Goal: Task Accomplishment & Management: Use online tool/utility

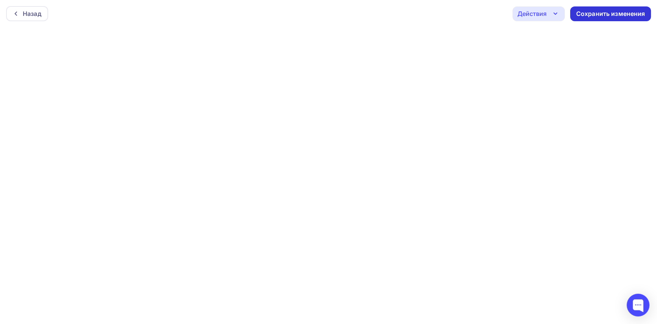
click at [611, 14] on div "Сохранить изменения" at bounding box center [610, 13] width 69 height 9
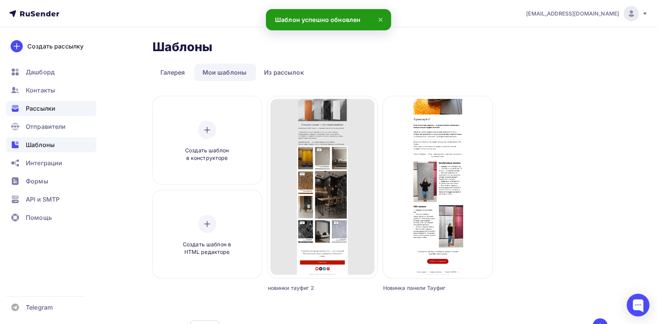
click at [45, 105] on span "Рассылки" at bounding box center [41, 108] width 30 height 9
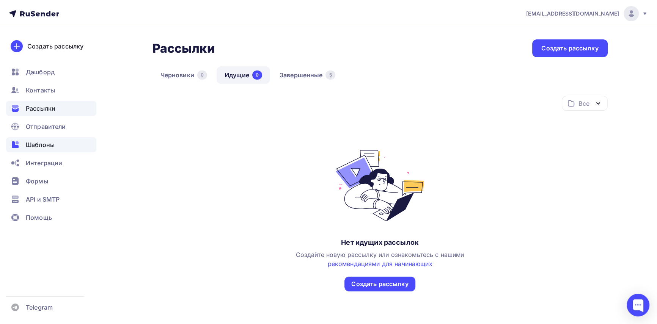
click at [48, 146] on span "Шаблоны" at bounding box center [40, 144] width 29 height 9
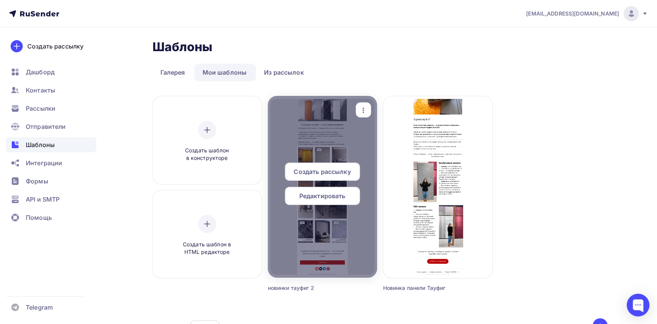
click at [349, 168] on span "Создать рассылку" at bounding box center [322, 171] width 57 height 9
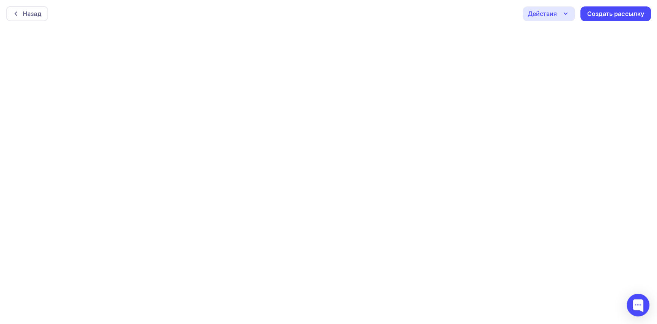
click at [562, 16] on icon "button" at bounding box center [565, 13] width 9 height 9
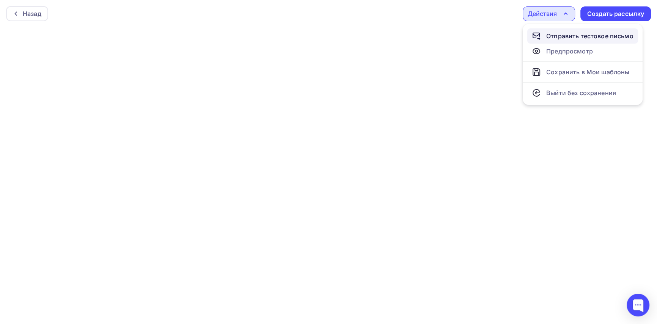
click at [564, 36] on div "Отправить тестовое письмо" at bounding box center [589, 35] width 87 height 9
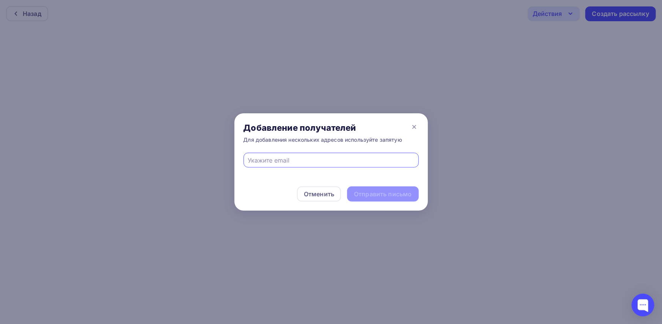
click at [310, 160] on input "text" at bounding box center [331, 160] width 167 height 9
type input "ш"
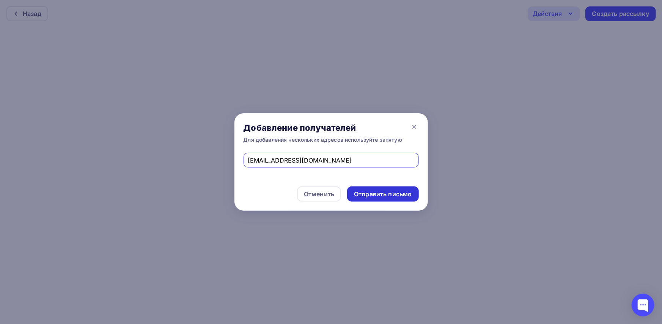
type input "[EMAIL_ADDRESS][DOMAIN_NAME]"
click at [369, 192] on div "Отправить письмо" at bounding box center [383, 194] width 58 height 9
